Goal: Navigation & Orientation: Find specific page/section

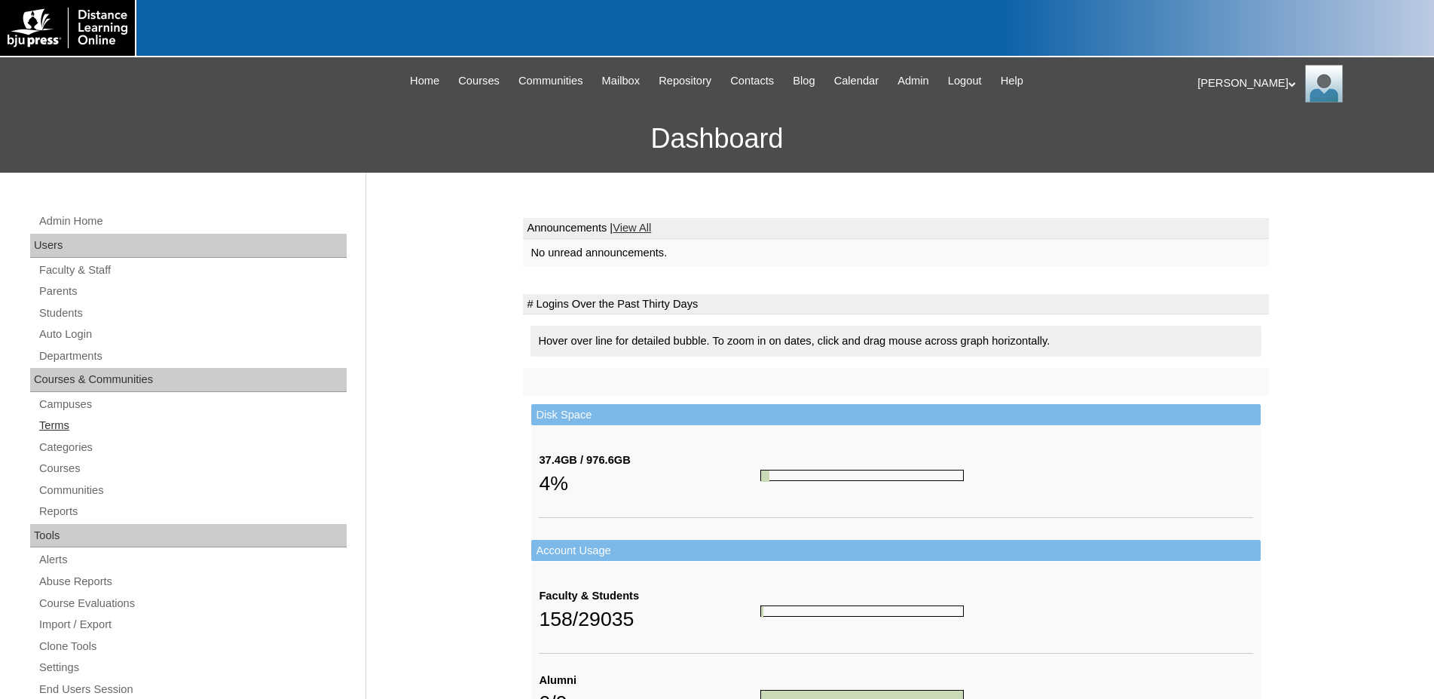
click at [46, 427] on link "Terms" at bounding box center [192, 425] width 309 height 19
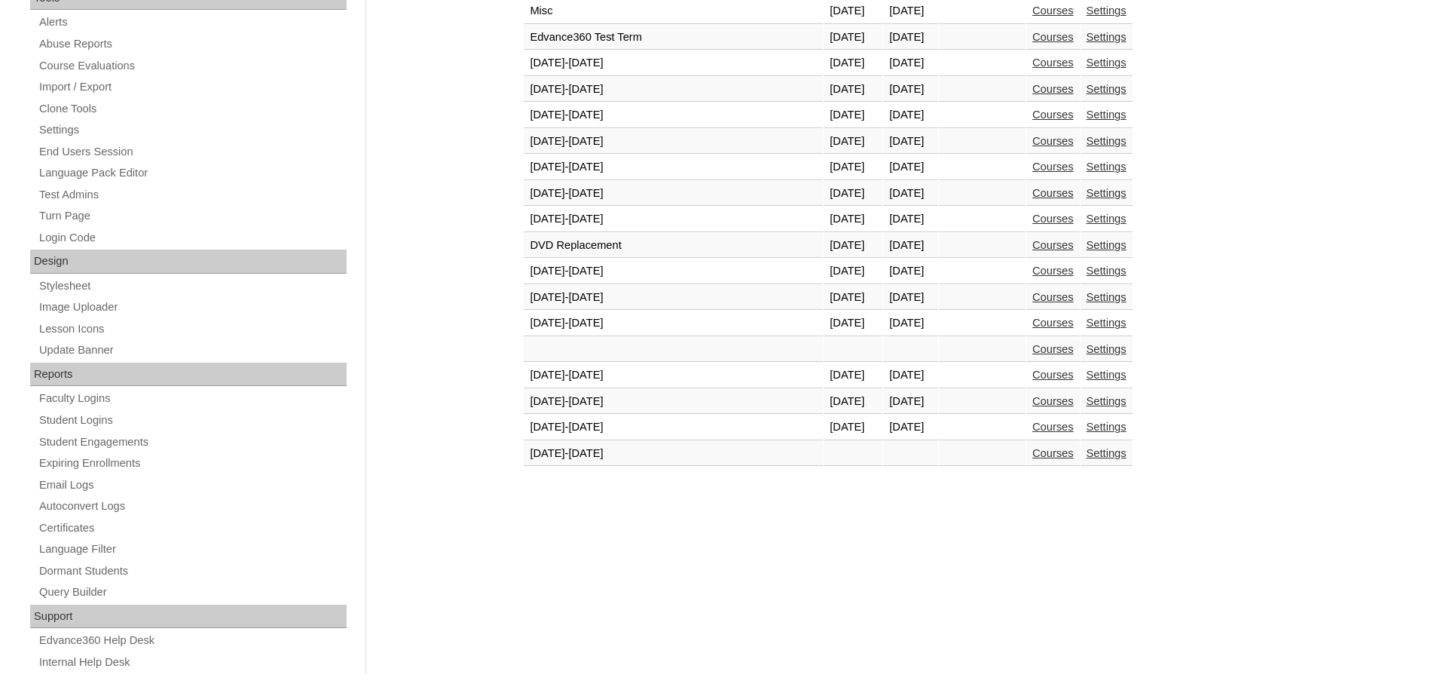
scroll to position [538, 0]
click at [1033, 431] on link "Courses" at bounding box center [1053, 426] width 41 height 12
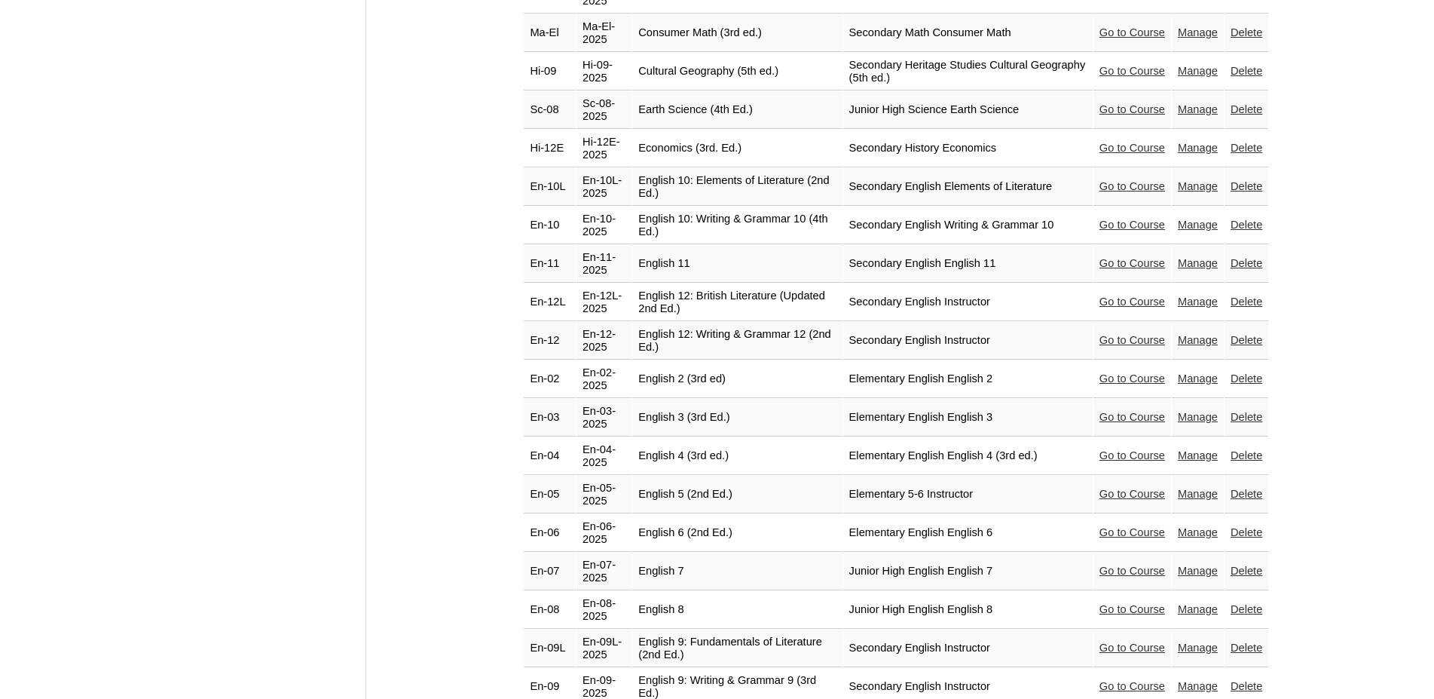
scroll to position [1461, 0]
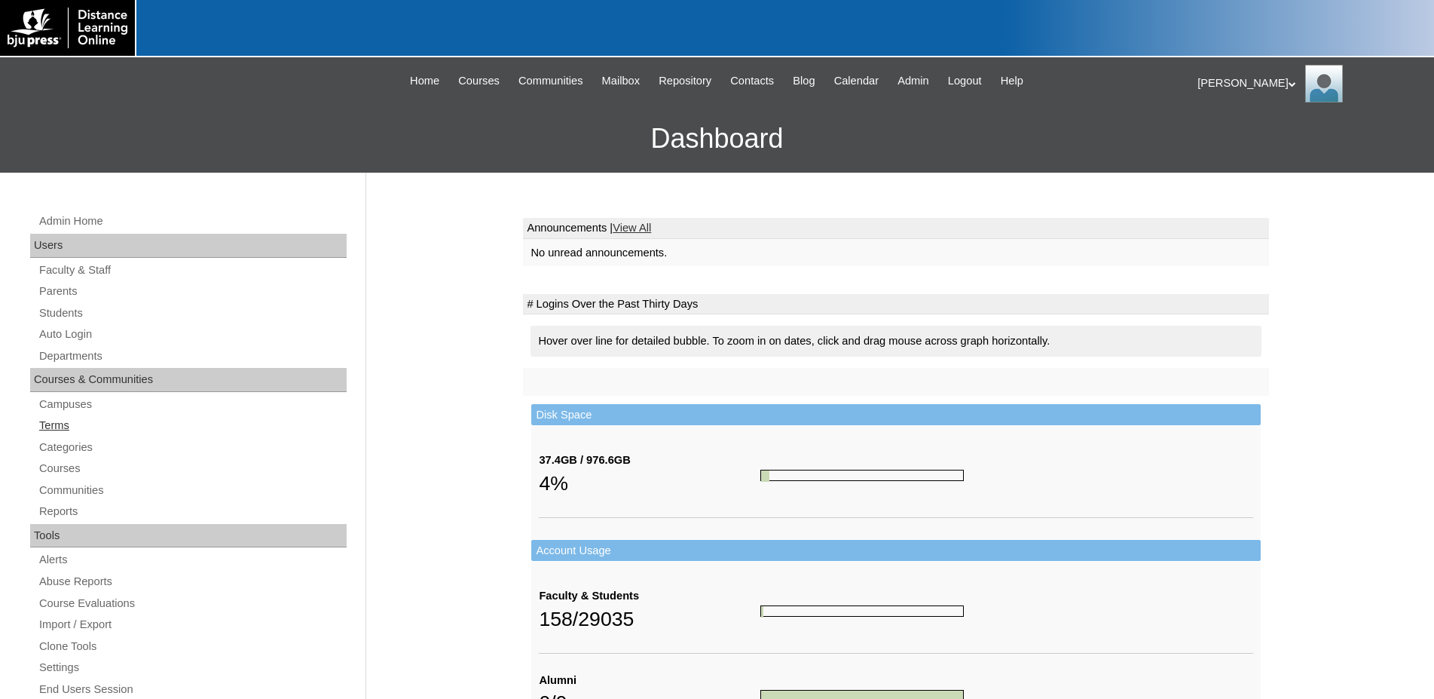
click at [48, 424] on link "Terms" at bounding box center [192, 425] width 309 height 19
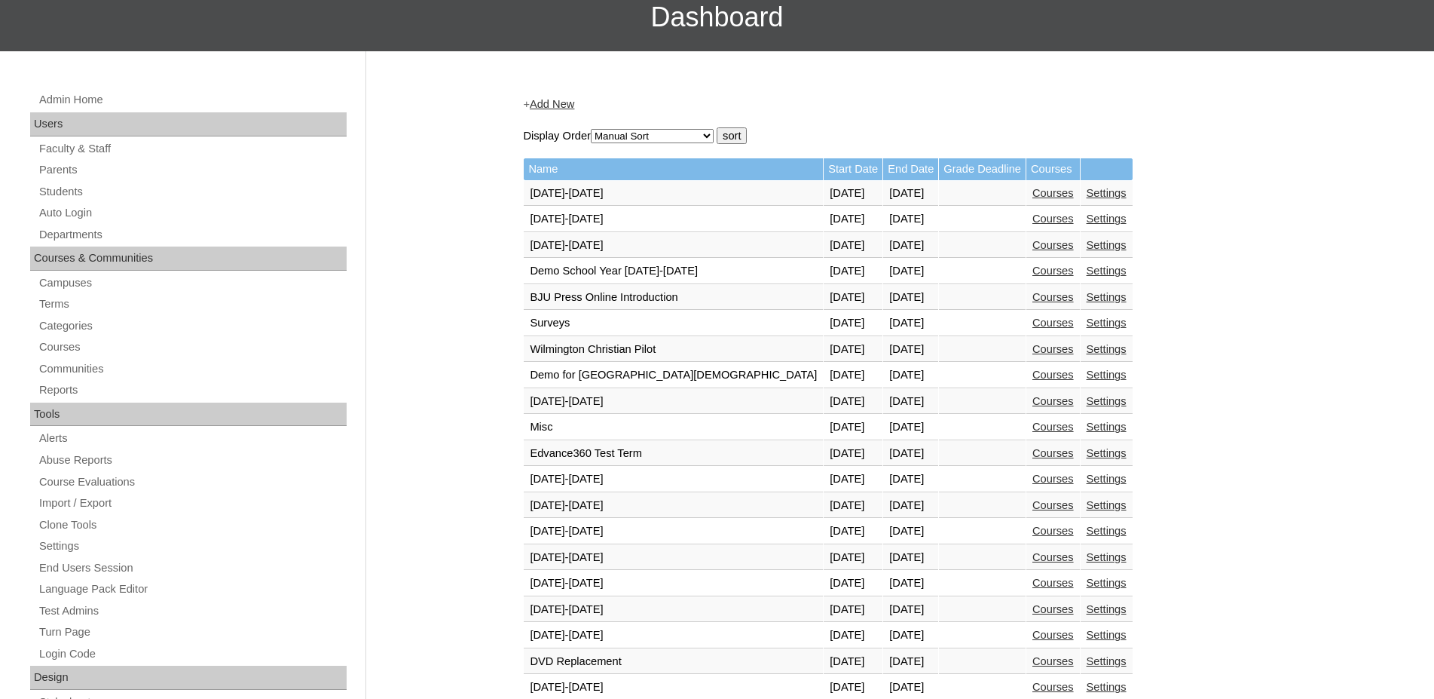
scroll to position [461, 0]
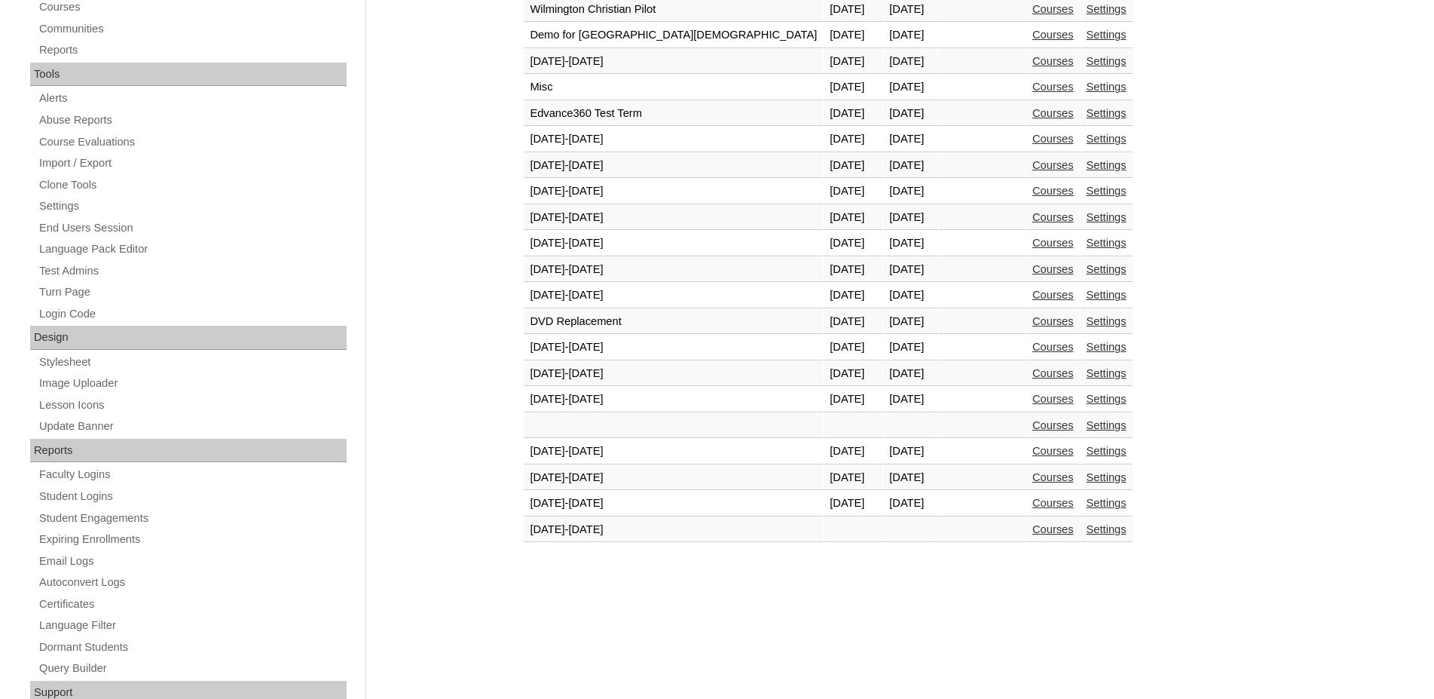
click at [1033, 506] on link "Courses" at bounding box center [1053, 503] width 41 height 12
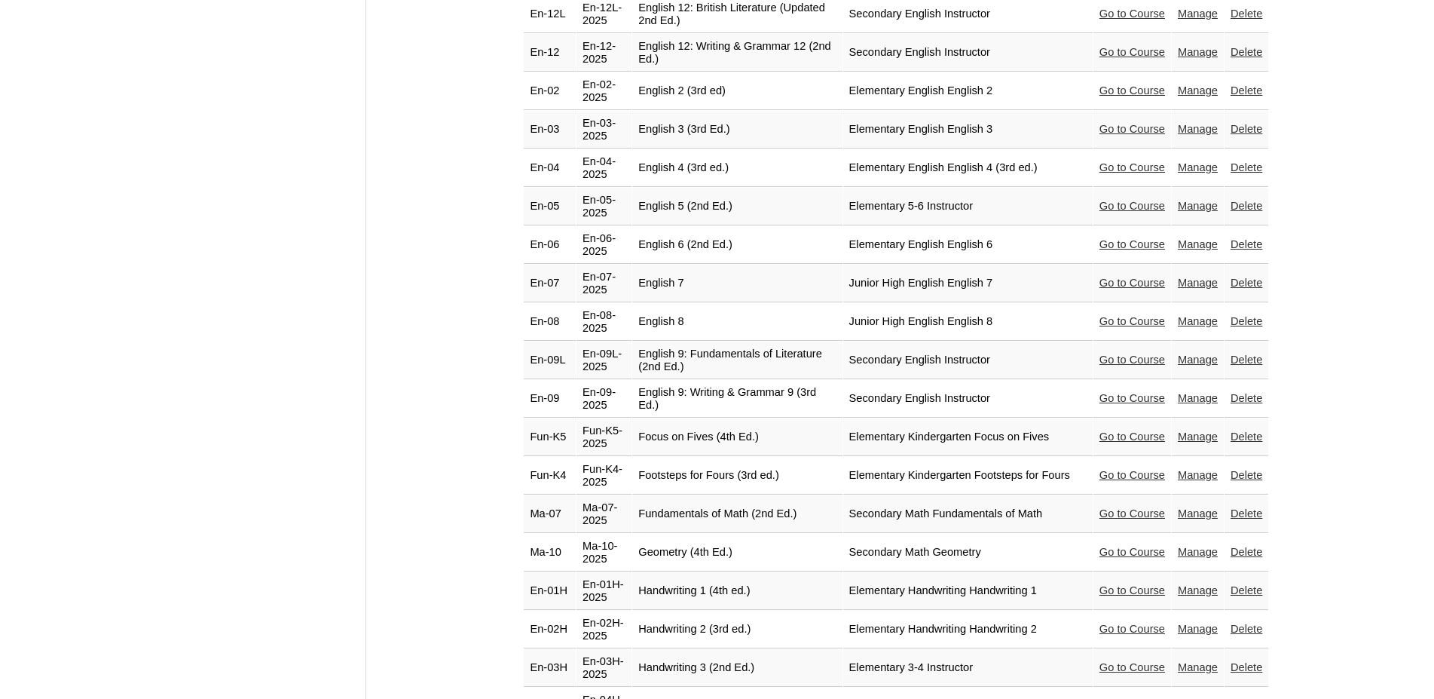
scroll to position [1538, 0]
